Goal: Transaction & Acquisition: Purchase product/service

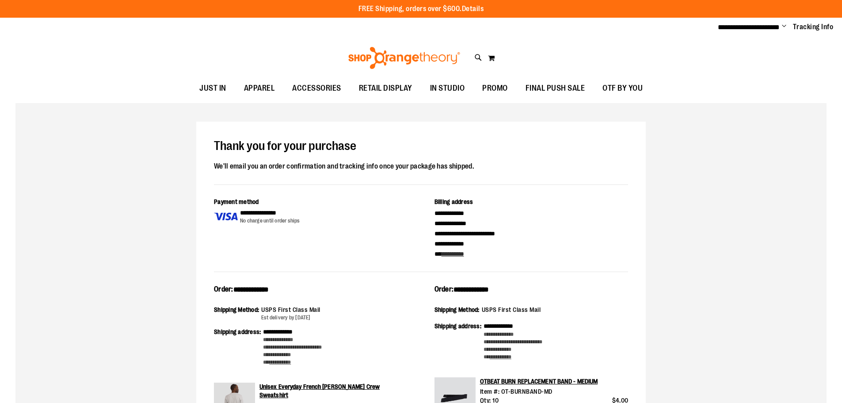
click at [471, 9] on link "Details" at bounding box center [473, 9] width 22 height 8
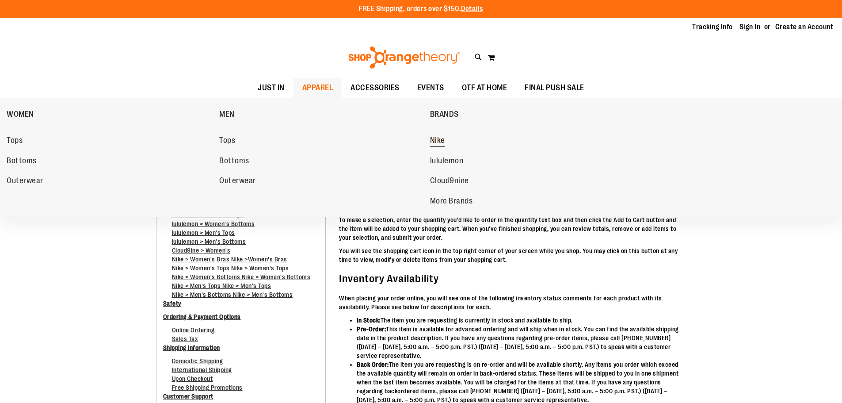
click at [433, 141] on span "Nike" at bounding box center [437, 141] width 15 height 11
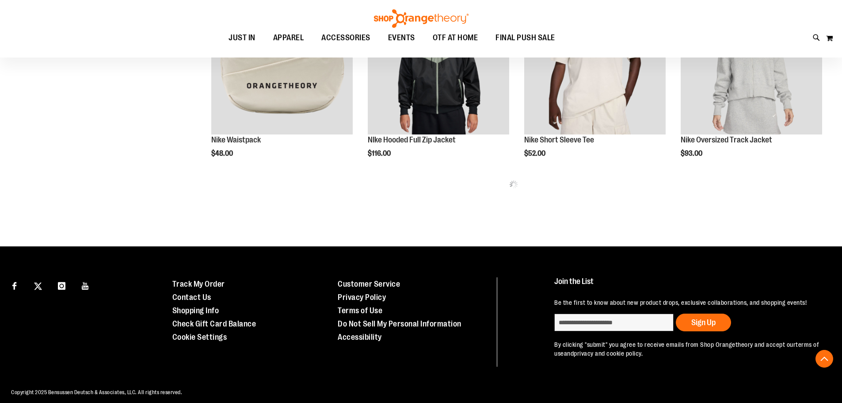
scroll to position [574, 0]
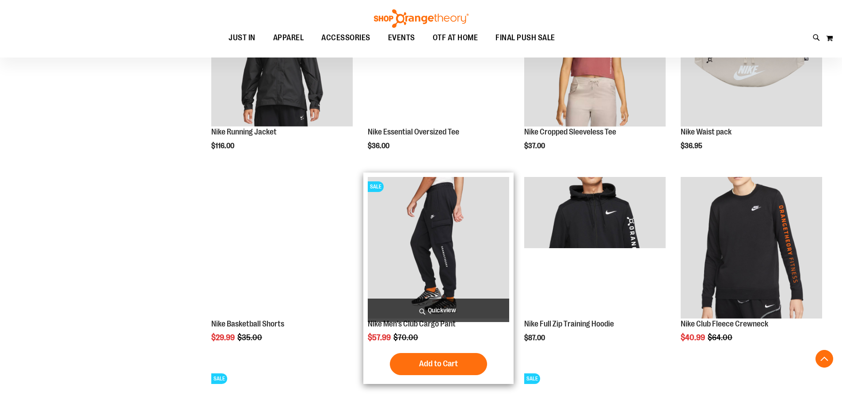
scroll to position [795, 0]
